Goal: Task Accomplishment & Management: Use online tool/utility

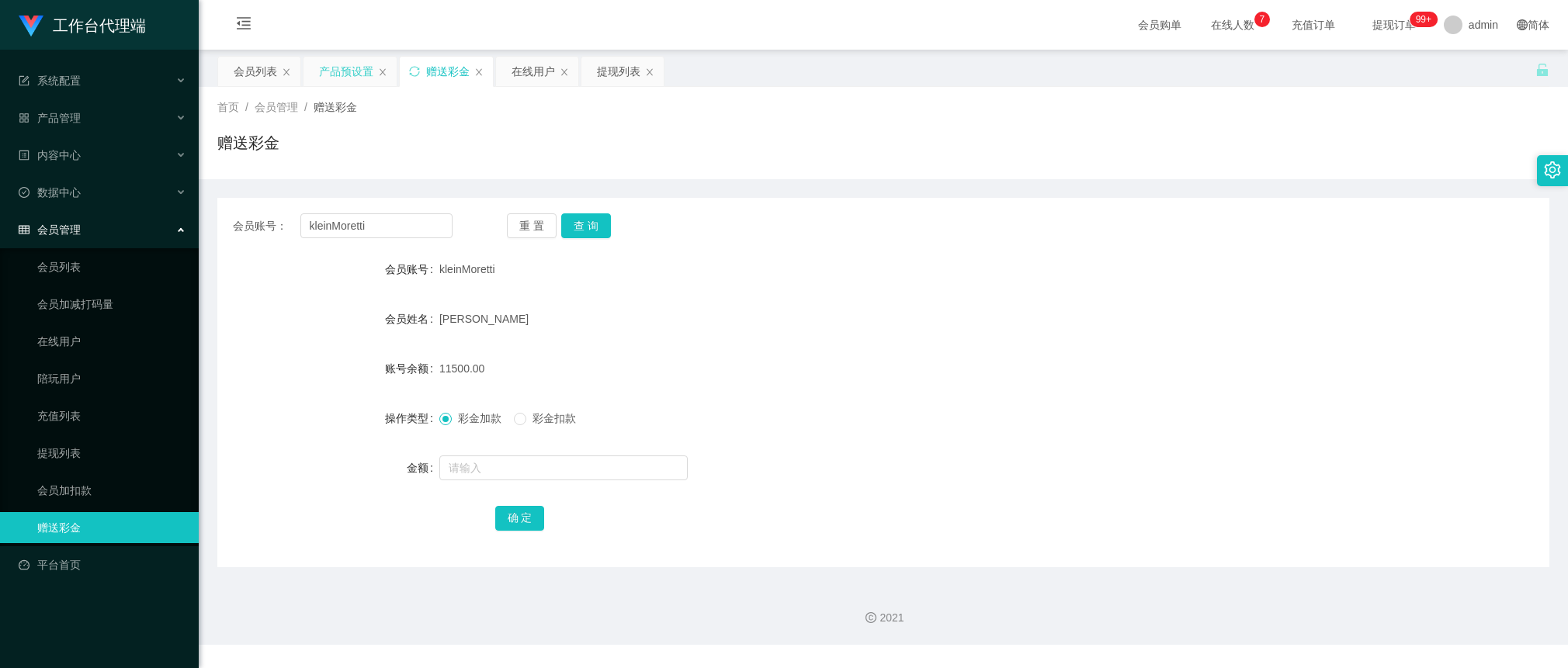
click at [340, 73] on div "产品预设置" at bounding box center [346, 71] width 54 height 30
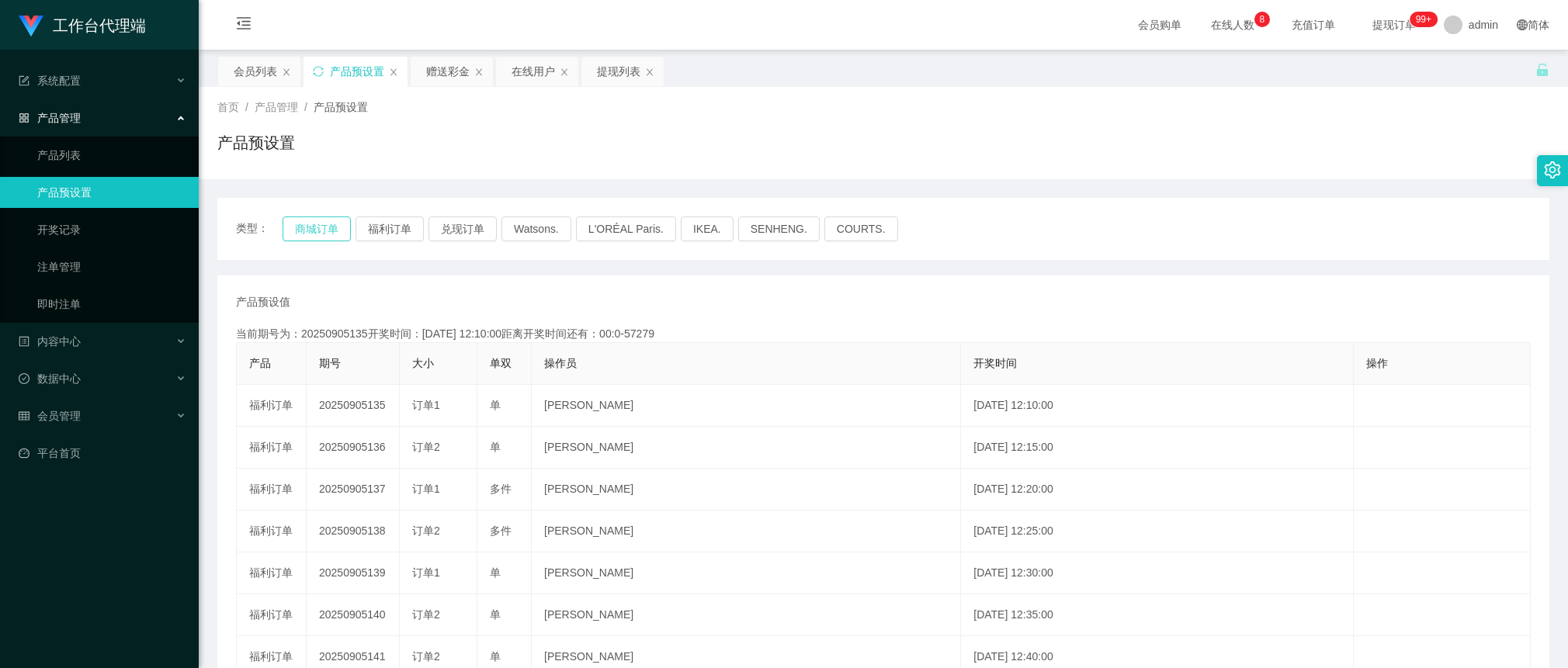
click at [336, 225] on button "商城订单" at bounding box center [316, 229] width 69 height 25
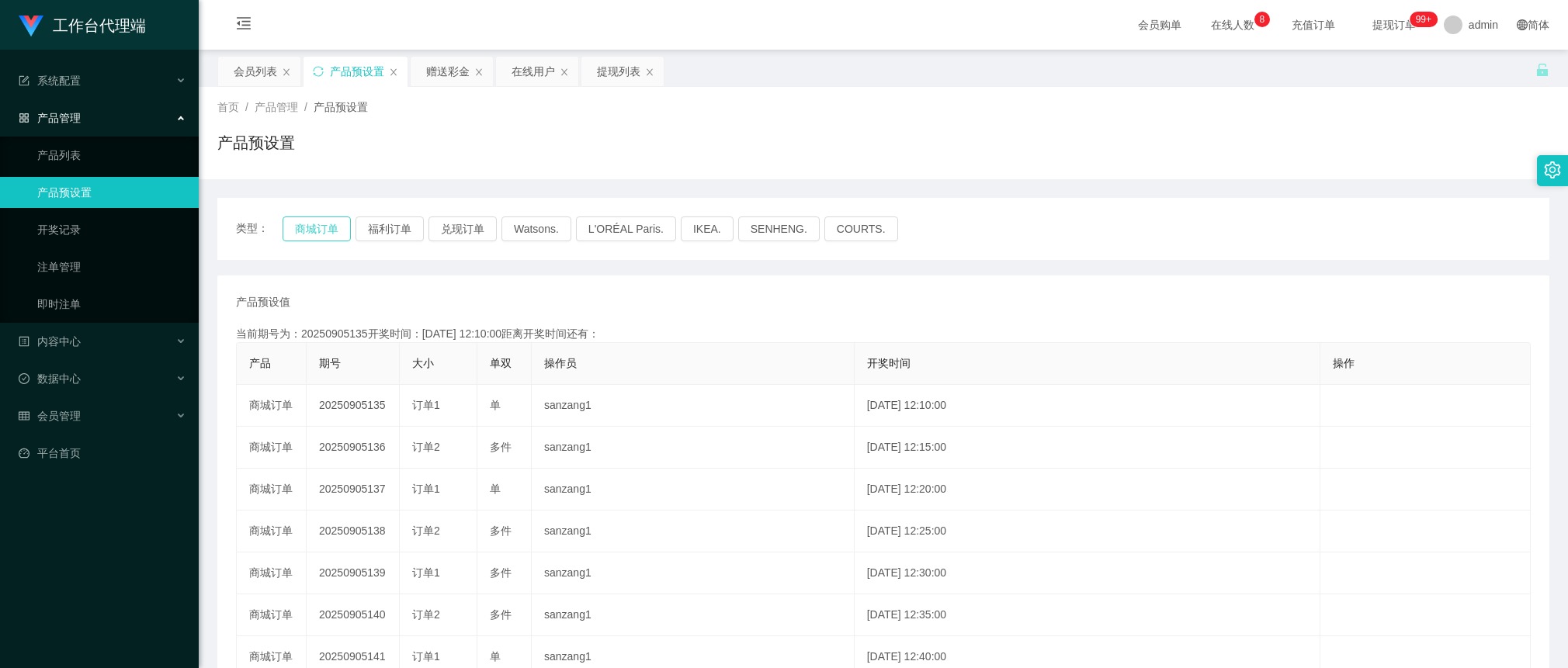
click at [336, 225] on button "商城订单" at bounding box center [316, 229] width 69 height 25
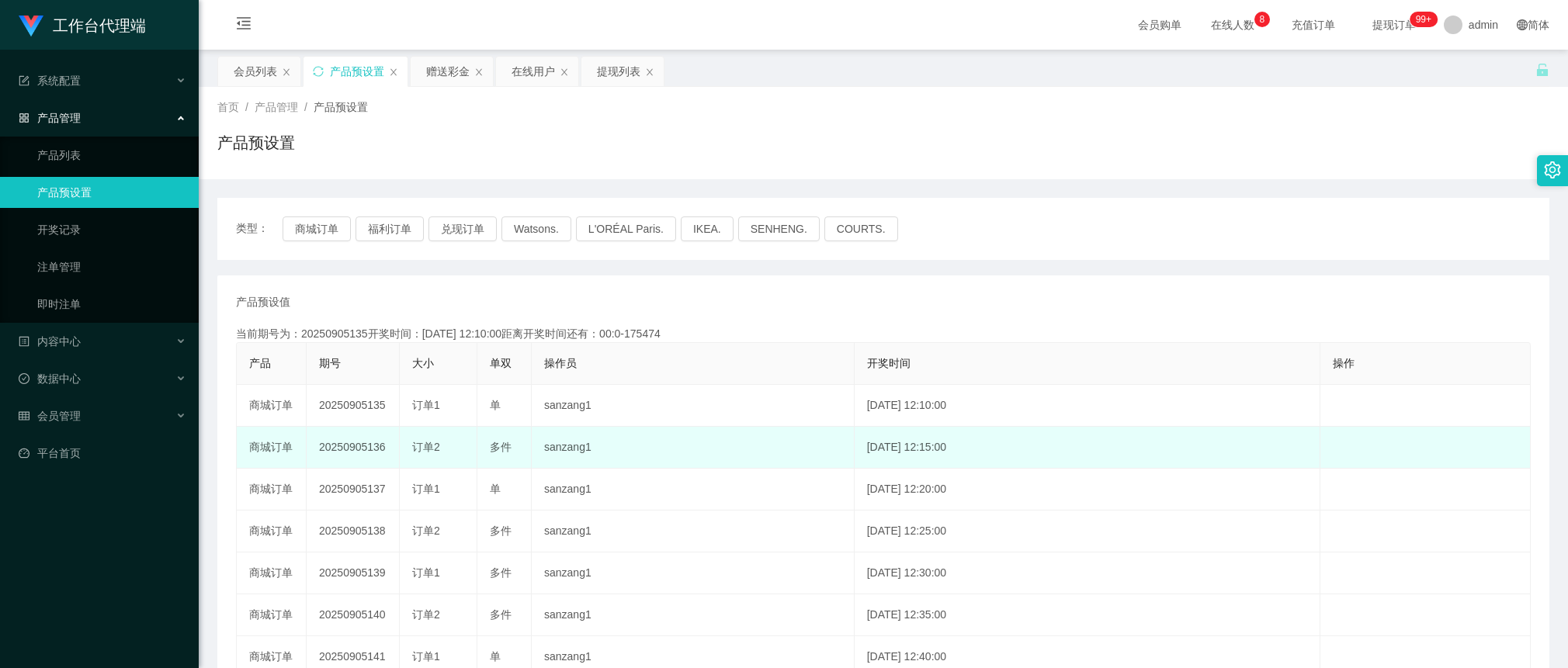
click at [362, 449] on td "20250905136" at bounding box center [354, 448] width 93 height 42
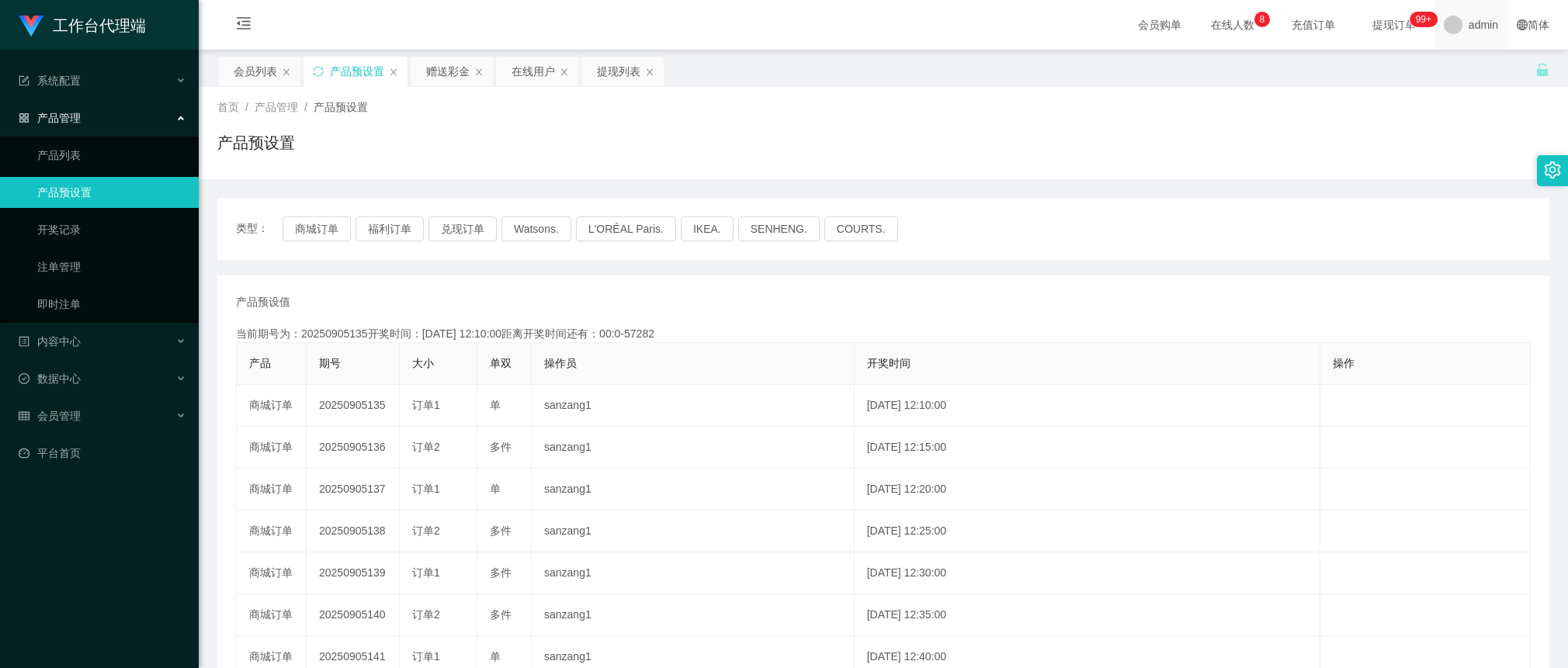
copy td "20250905136"
click at [447, 67] on div "赠送彩金" at bounding box center [448, 71] width 44 height 30
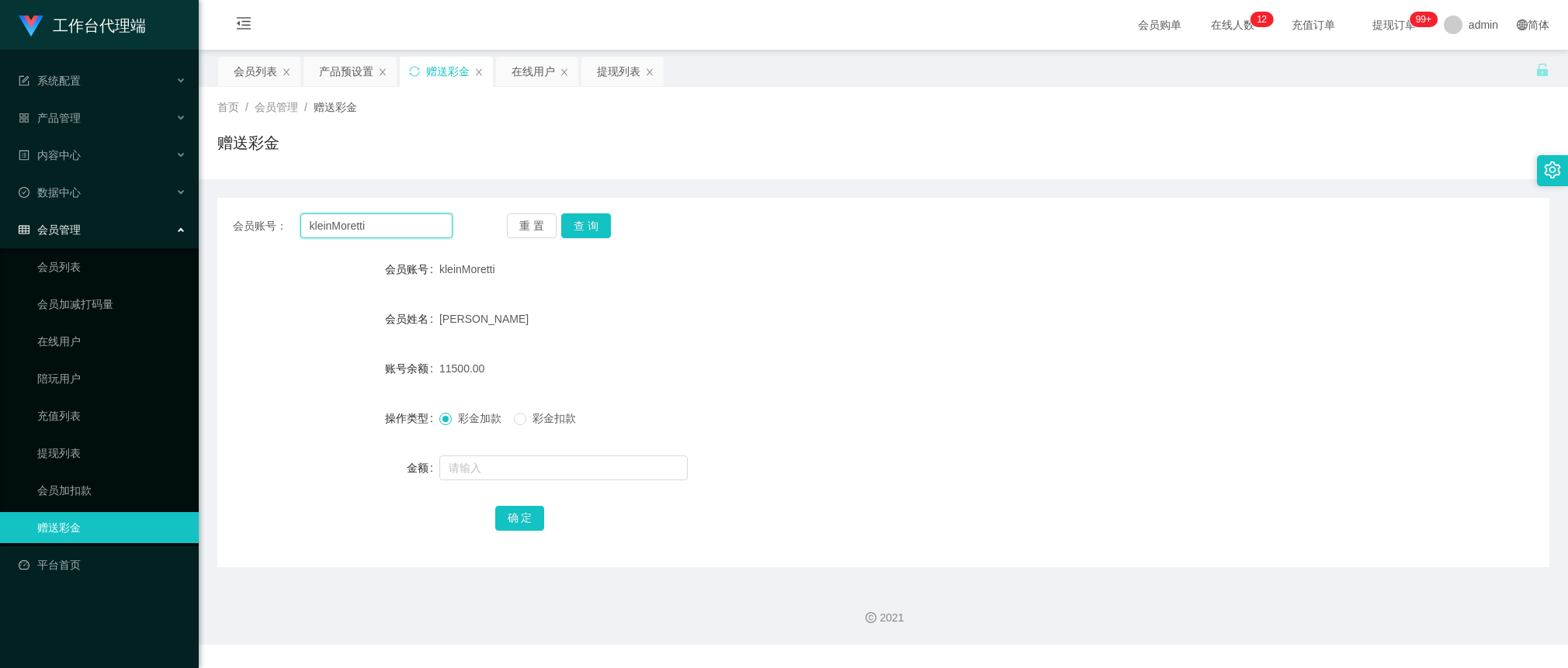
click at [390, 222] on input "kleinMoretti" at bounding box center [377, 226] width 153 height 25
paste input "wangchong"
drag, startPoint x: 588, startPoint y: 234, endPoint x: 567, endPoint y: 83, distance: 152.5
click at [588, 234] on button "查 询" at bounding box center [586, 226] width 50 height 25
click at [468, 256] on div "wangchong" at bounding box center [827, 269] width 777 height 31
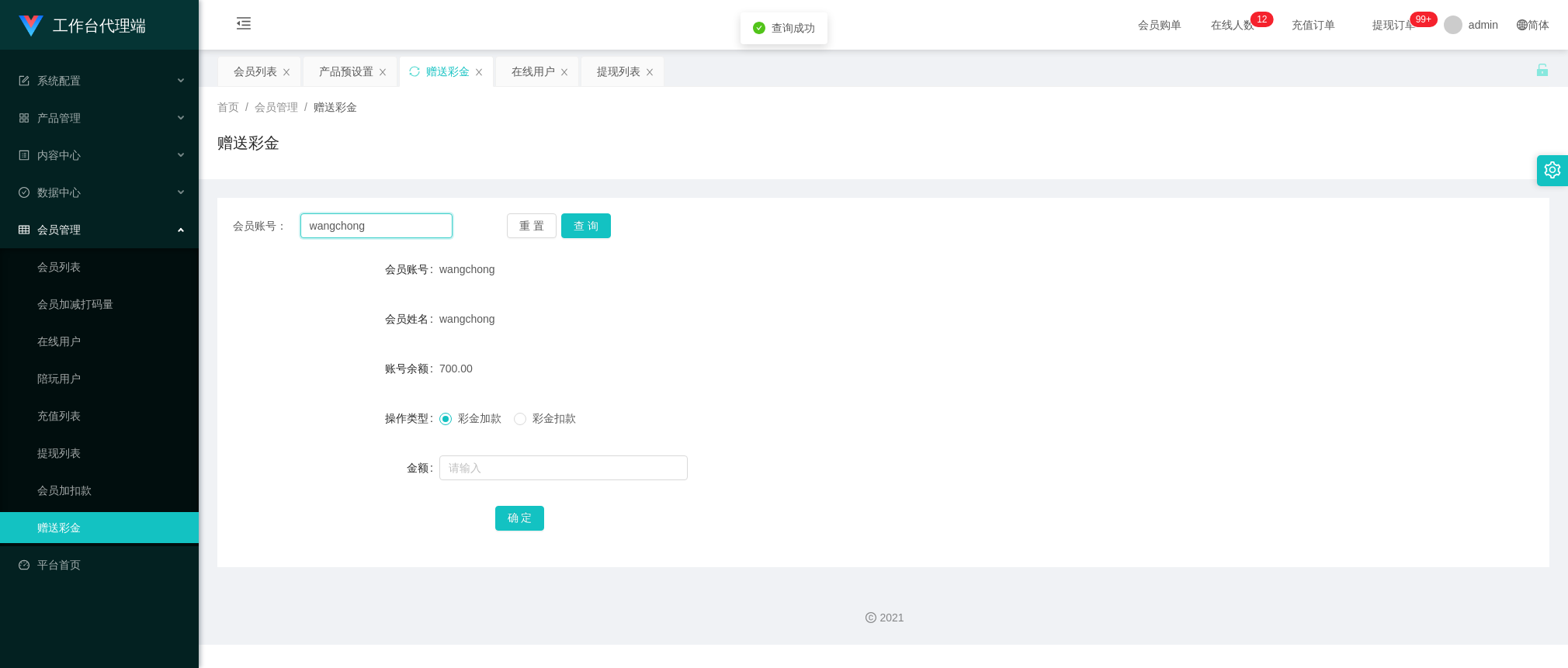
click at [438, 230] on input "wangchong" at bounding box center [377, 226] width 153 height 25
paste input "93461218"
type input "93461218"
click at [592, 226] on button "查 询" at bounding box center [586, 226] width 50 height 25
